Goal: Task Accomplishment & Management: Manage account settings

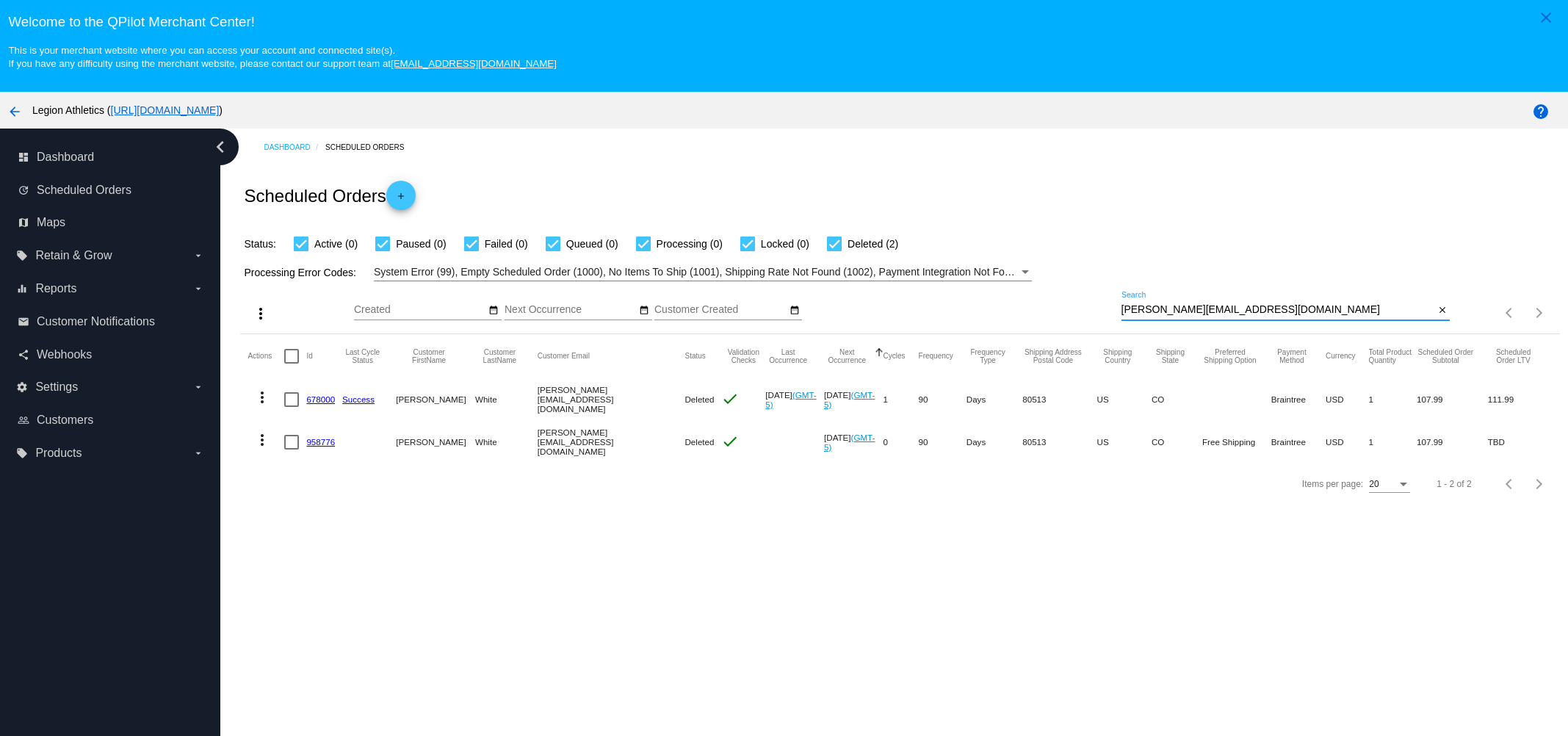
click at [1252, 313] on input "[PERSON_NAME][EMAIL_ADDRESS][DOMAIN_NAME]" at bounding box center [1278, 309] width 313 height 12
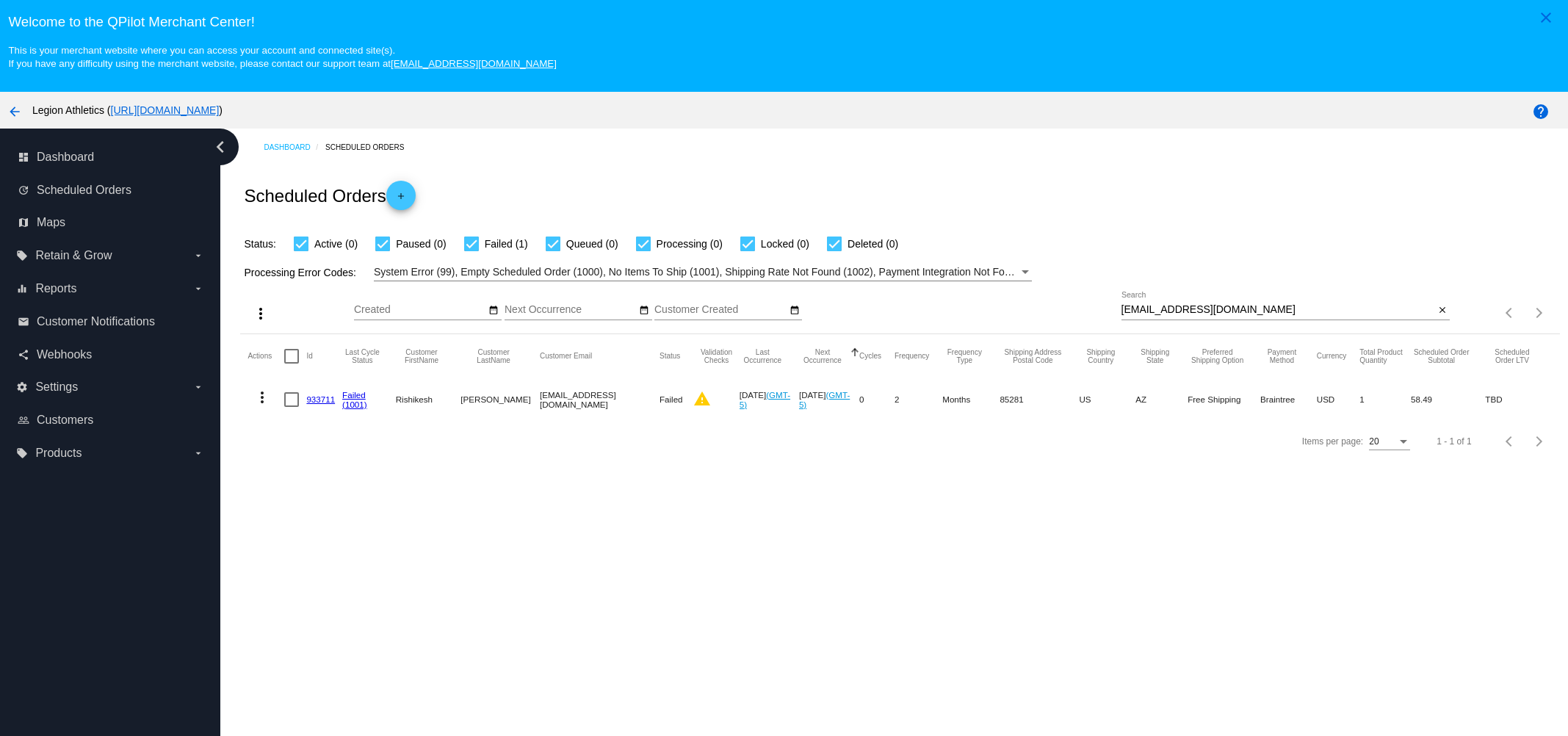
click at [1235, 303] on div "rishi1998@gmail.com Search" at bounding box center [1278, 306] width 313 height 29
paste input "scottmgeiger@yahoo"
type input "scottmgeiger@yahoo.com"
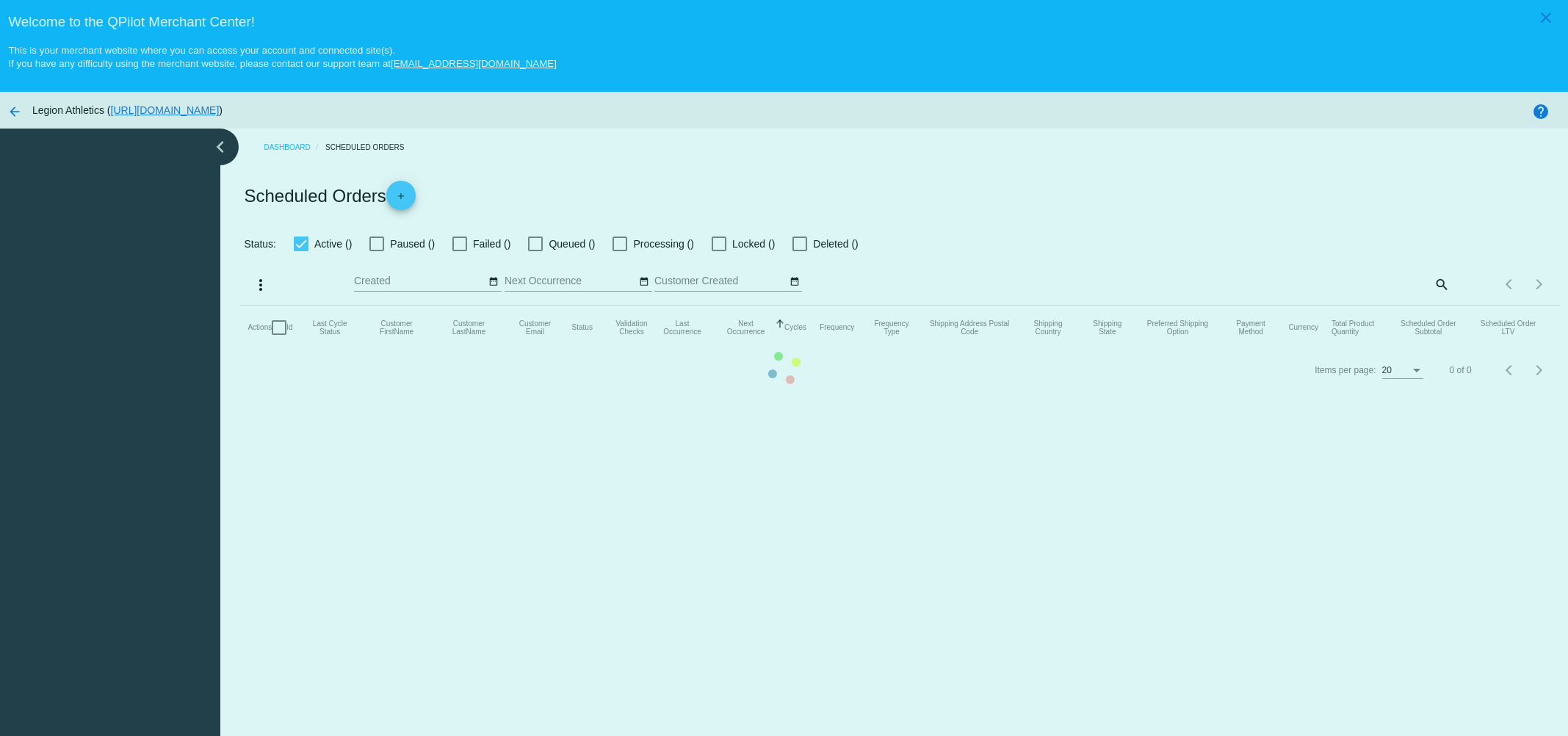
checkbox input "true"
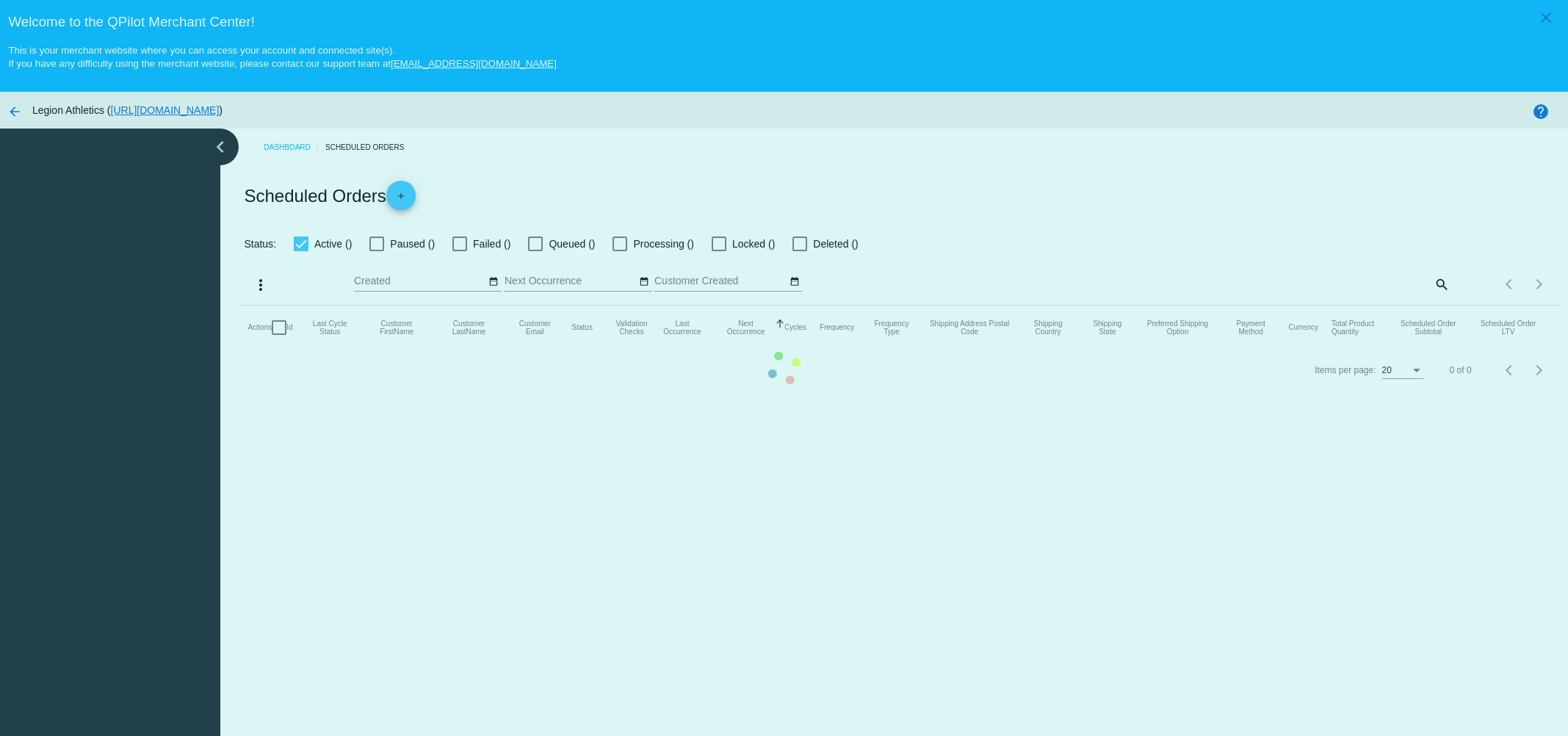
checkbox input "true"
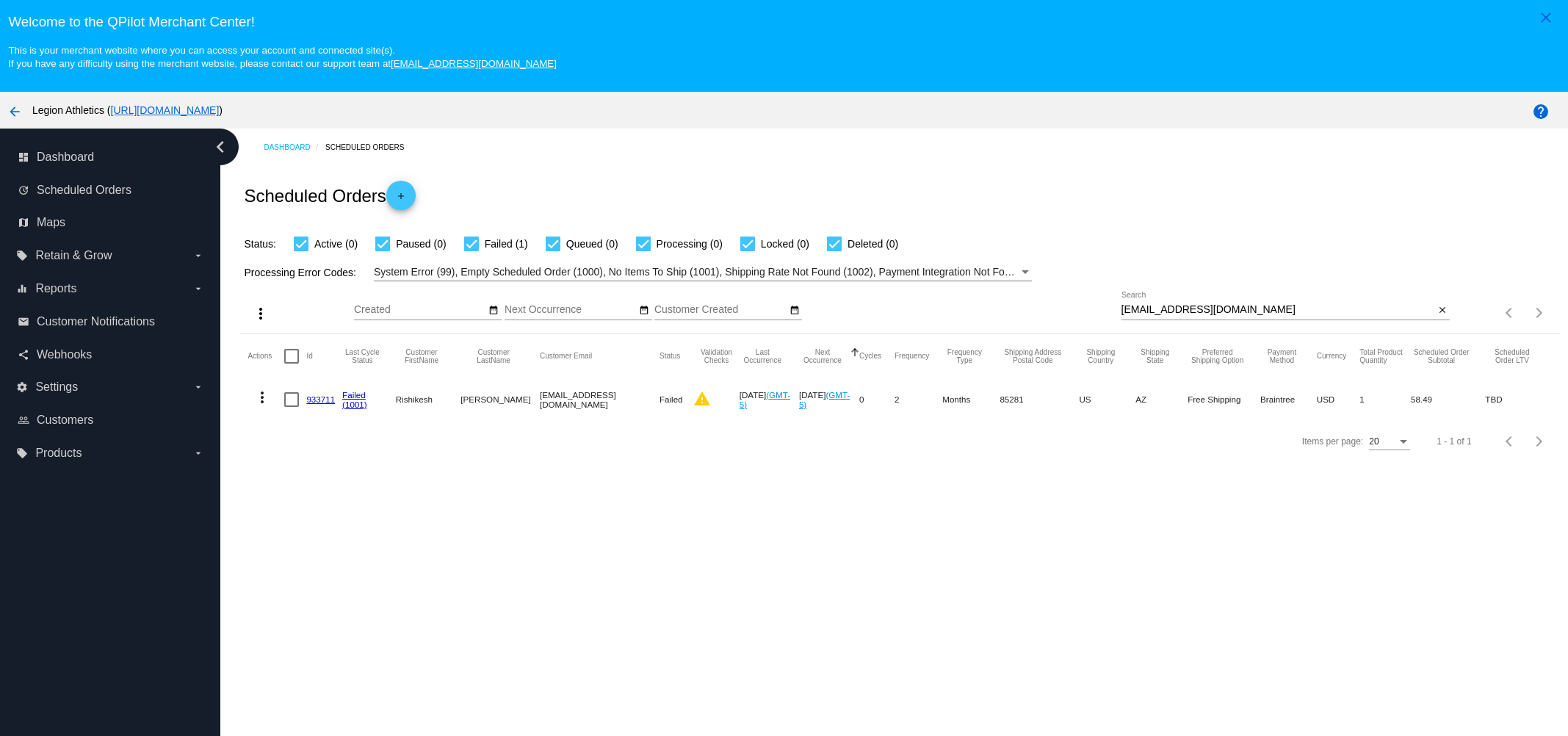
click at [1256, 307] on input "rishi1998@gmail.com" at bounding box center [1278, 309] width 313 height 12
paste input "tjob9802@charter.net"
type input "tjob9802@charter.net"
click at [1254, 321] on div "rishi1998@gmail.com Search close" at bounding box center [1286, 312] width 329 height 42
click at [1256, 309] on input "rishi1998@gmail.com" at bounding box center [1278, 309] width 313 height 12
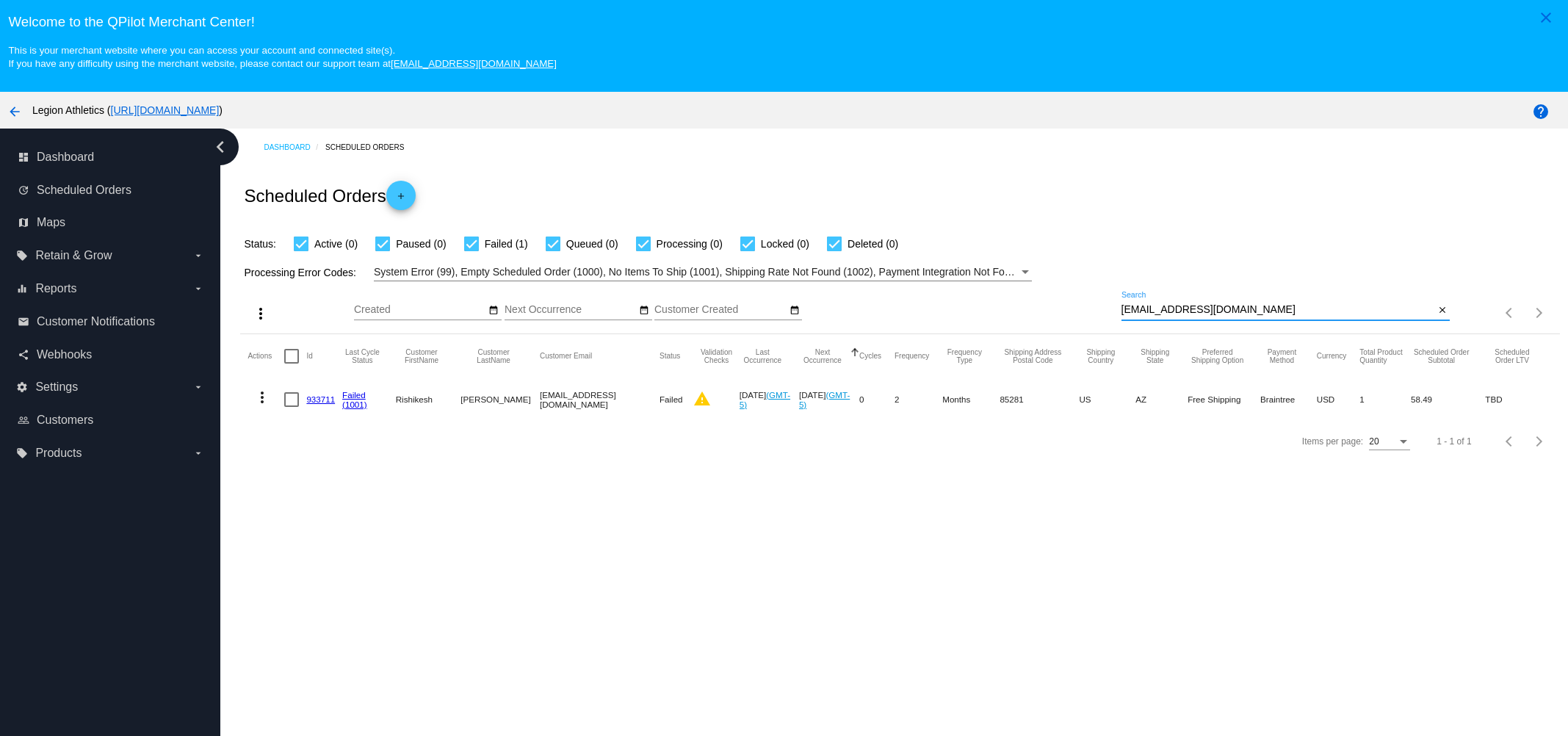
paste input "berg6565@hot"
type input "berg6565@hotmail.com"
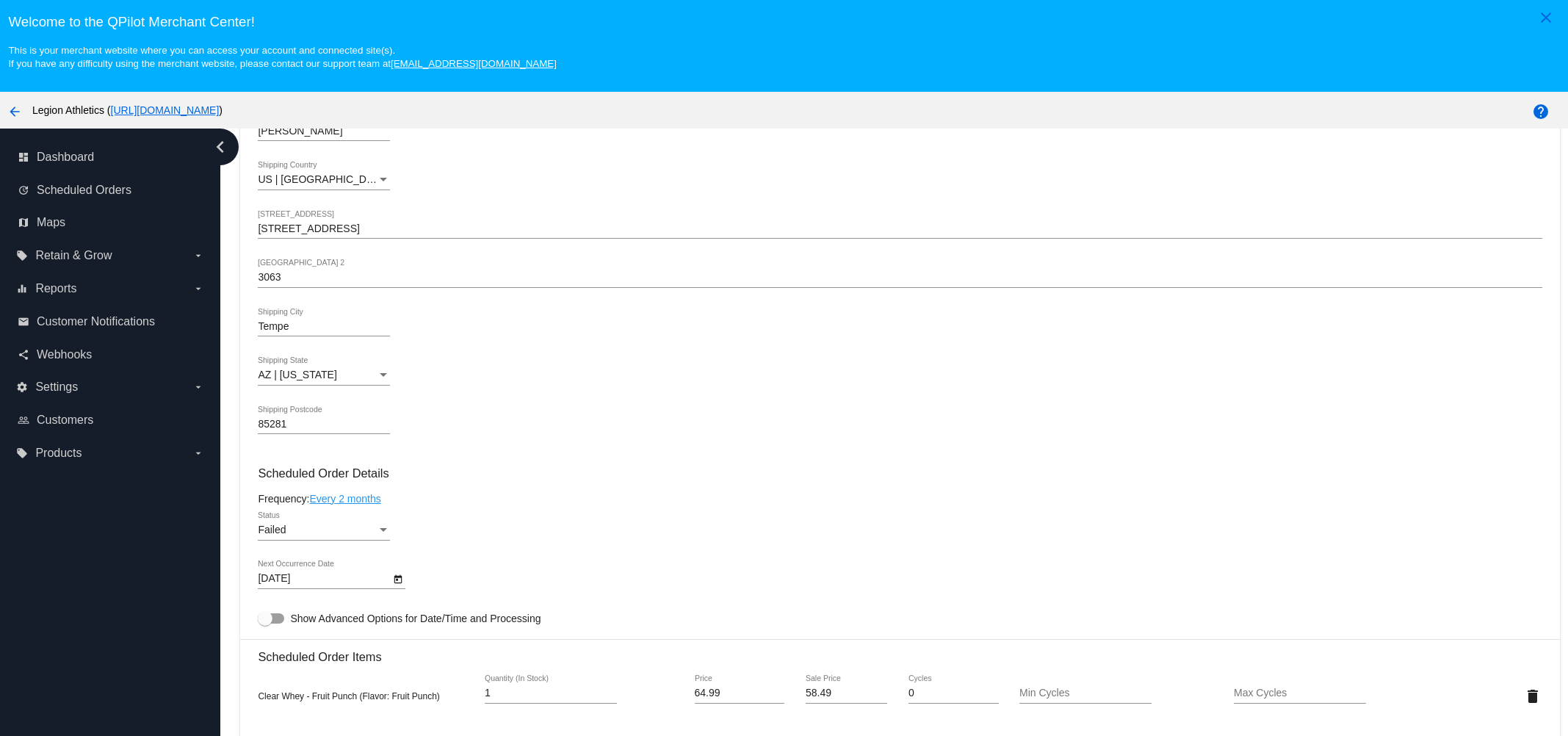
scroll to position [642, 0]
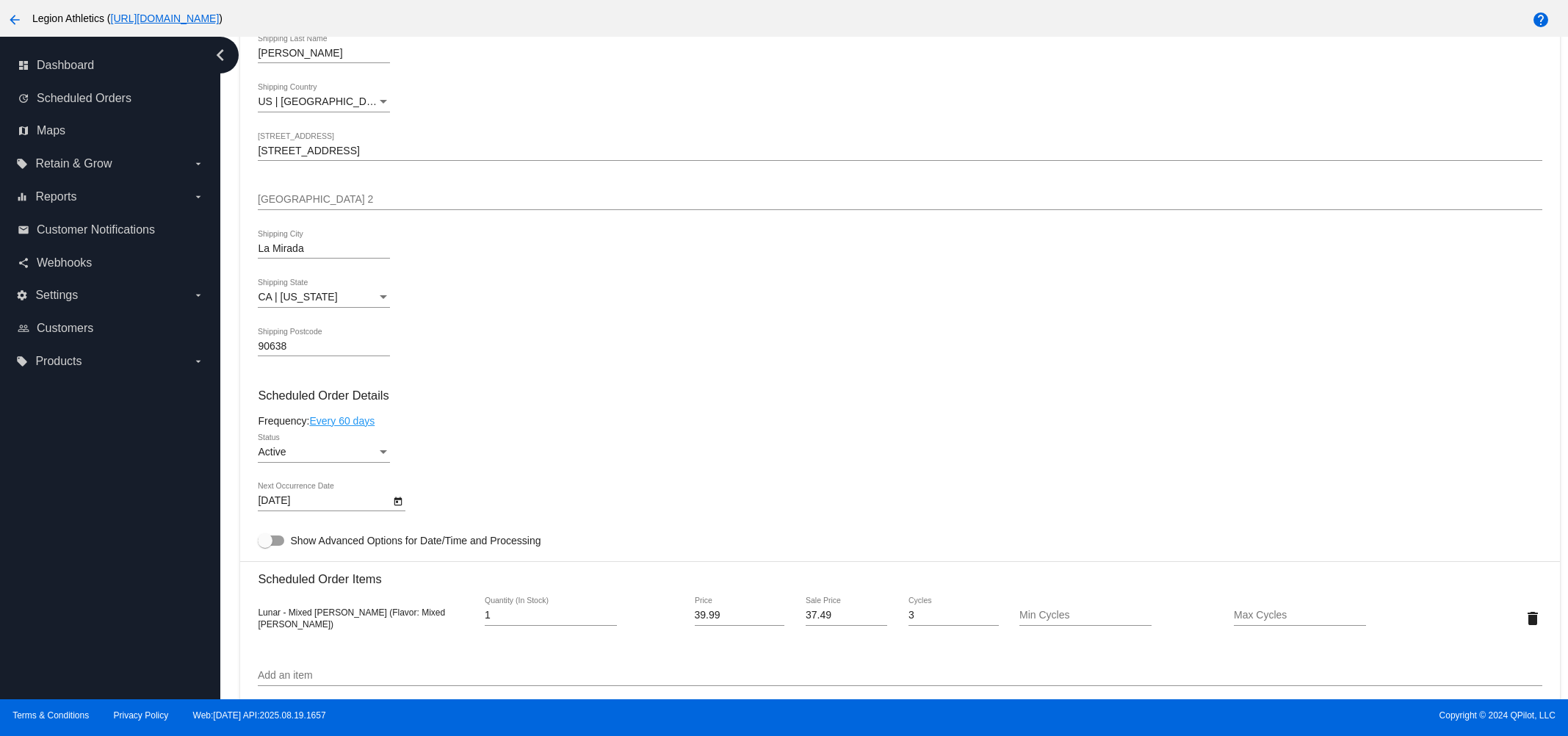
scroll to position [550, 0]
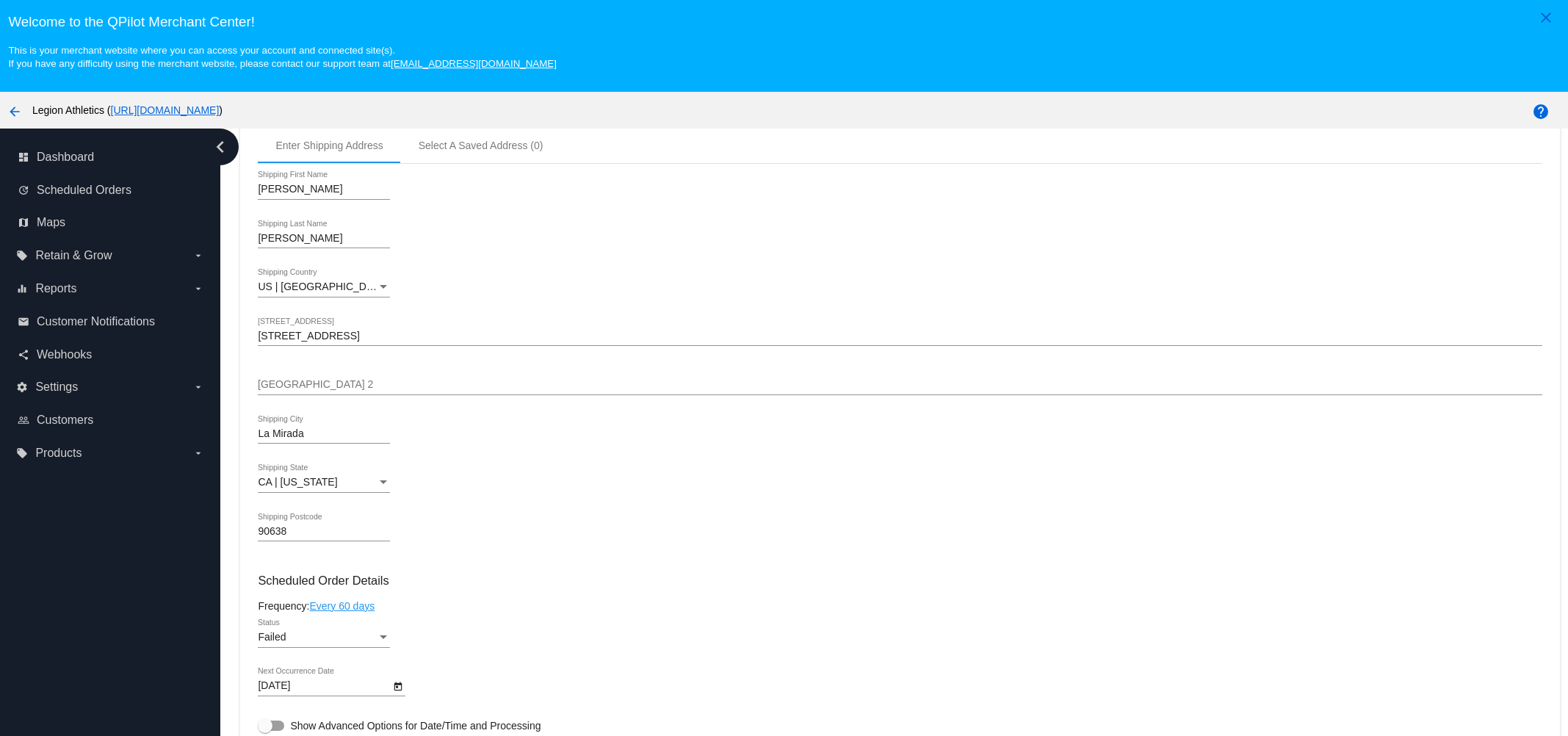
scroll to position [733, 0]
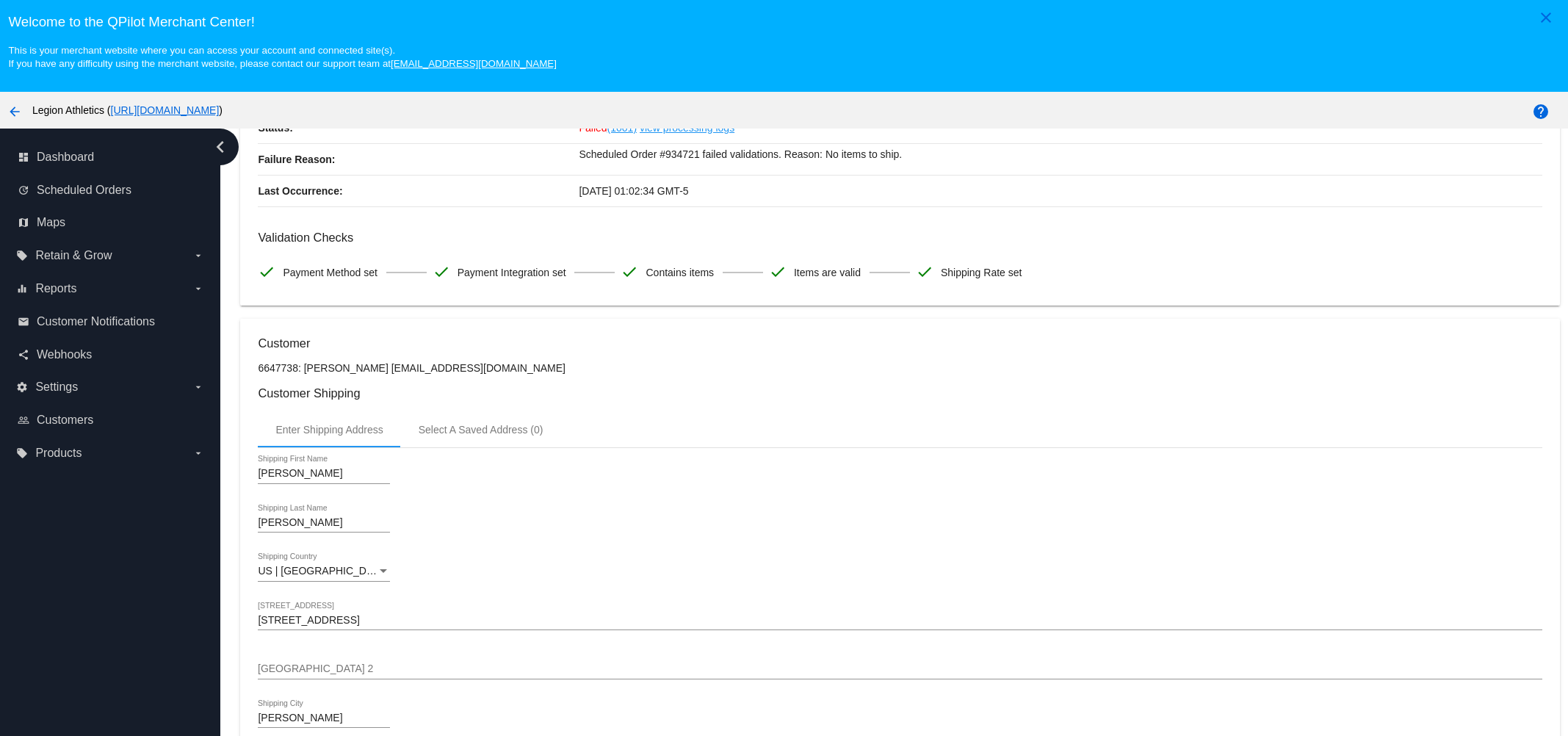
scroll to position [183, 0]
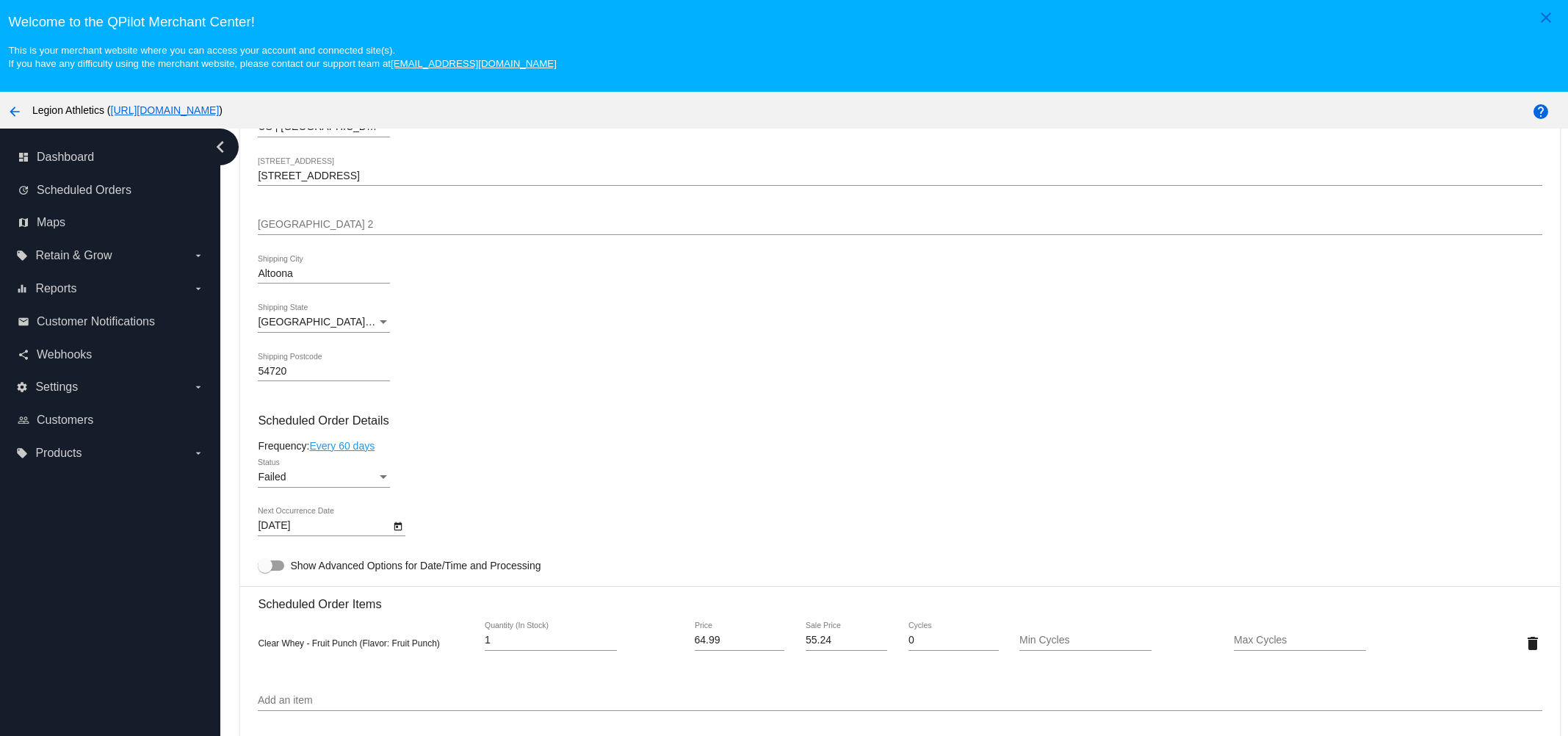
scroll to position [733, 0]
